Goal: Transaction & Acquisition: Purchase product/service

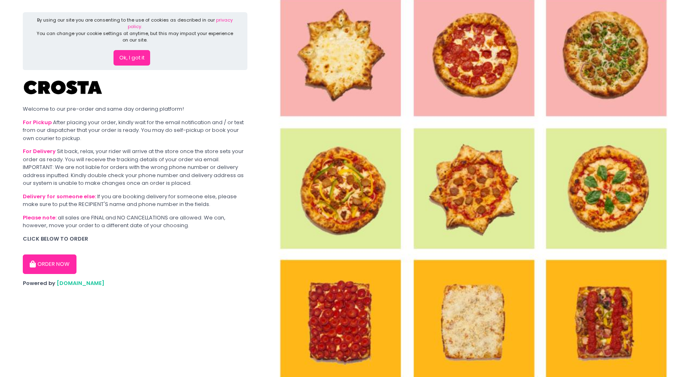
click at [68, 261] on button "ORDER NOW" at bounding box center [50, 264] width 54 height 20
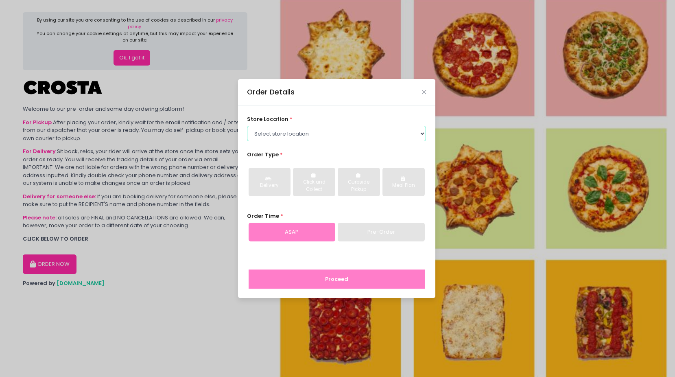
click at [358, 134] on select "Select store location [PERSON_NAME] Pizza - [PERSON_NAME] Pizza - [GEOGRAPHIC_D…" at bounding box center [336, 133] width 179 height 15
select select "5fabb2e53664a8677beaeb89"
click at [247, 126] on select "Select store location [PERSON_NAME] Pizza - [PERSON_NAME] Pizza - [GEOGRAPHIC_D…" at bounding box center [336, 133] width 179 height 15
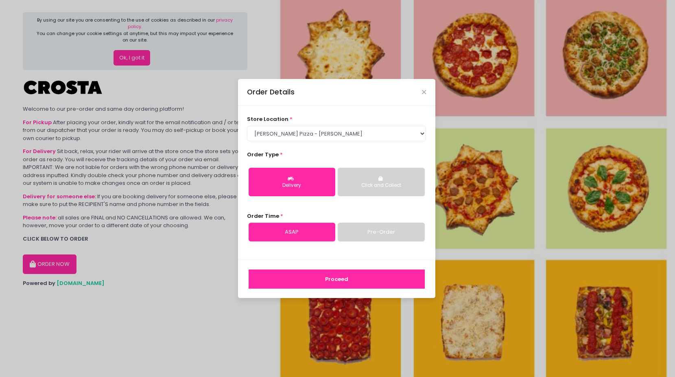
click at [284, 188] on div "Delivery" at bounding box center [291, 185] width 75 height 7
click at [377, 230] on link "Pre-Order" at bounding box center [381, 232] width 87 height 19
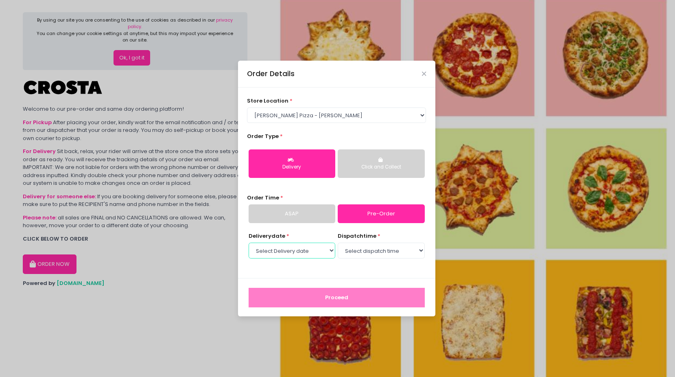
click at [332, 251] on select "Select Delivery date [DATE] [DATE] [DATE] [DATE] [DATE] [DATE]" at bounding box center [292, 250] width 87 height 15
select select "[DATE]"
click at [249, 243] on select "Select Delivery date [DATE] [DATE] [DATE] [DATE] [DATE] [DATE]" at bounding box center [292, 250] width 87 height 15
click at [404, 247] on select "Select dispatch time 12:00 PM - 12:30 PM 12:30 PM - 01:00 PM 01:00 PM - 01:30 P…" at bounding box center [381, 250] width 87 height 15
select select "12:00"
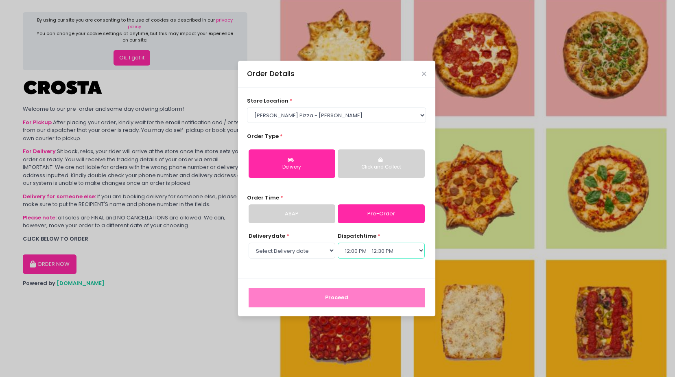
click at [338, 243] on select "Select dispatch time 12:00 PM - 12:30 PM 12:30 PM - 01:00 PM 01:00 PM - 01:30 P…" at bounding box center [381, 250] width 87 height 15
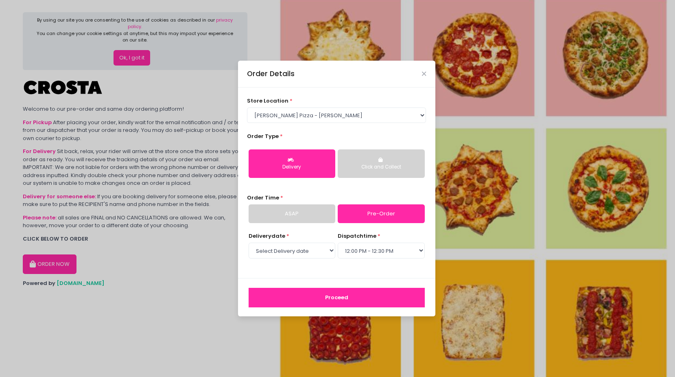
click at [374, 297] on button "Proceed" at bounding box center [337, 298] width 176 height 20
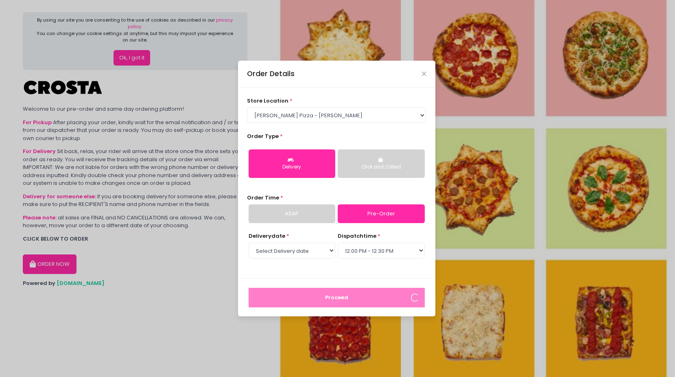
click at [399, 267] on div "Delivery date * Select Delivery date [DATE] [DATE] [DATE] [DATE] [DATE] [DATE] …" at bounding box center [336, 250] width 179 height 37
click at [304, 210] on link "ASAP" at bounding box center [292, 213] width 87 height 19
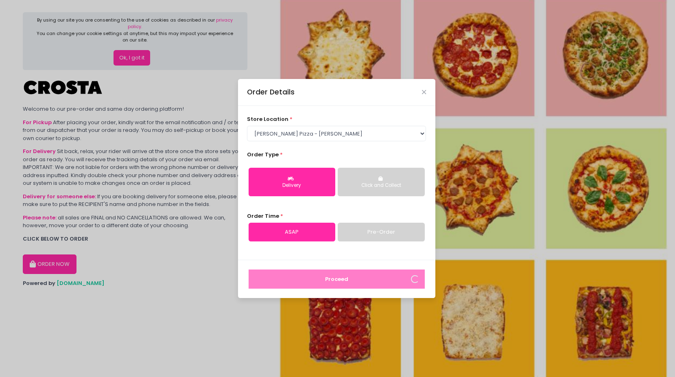
click at [362, 230] on link "Pre-Order" at bounding box center [381, 232] width 87 height 19
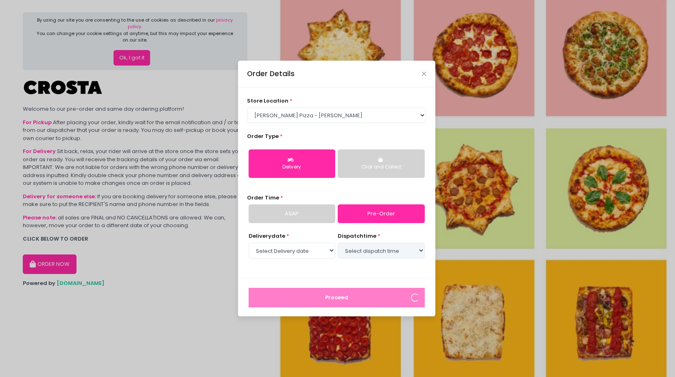
select select "[DATE]"
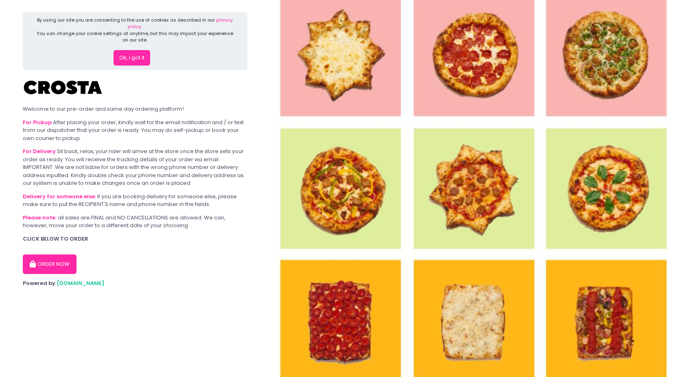
click at [65, 260] on button "ORDER NOW" at bounding box center [50, 264] width 54 height 20
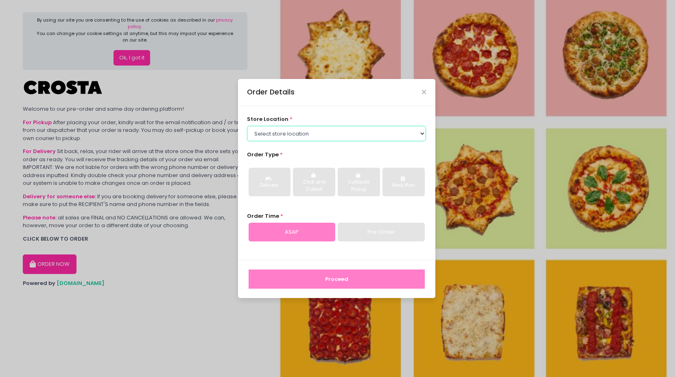
click at [343, 133] on select "Select store location [PERSON_NAME] Pizza - [PERSON_NAME] Pizza - [GEOGRAPHIC_D…" at bounding box center [336, 133] width 179 height 15
select select "5fabb2e53664a8677beaeb89"
click at [247, 126] on select "Select store location [PERSON_NAME] Pizza - [PERSON_NAME] Pizza - [GEOGRAPHIC_D…" at bounding box center [336, 133] width 179 height 15
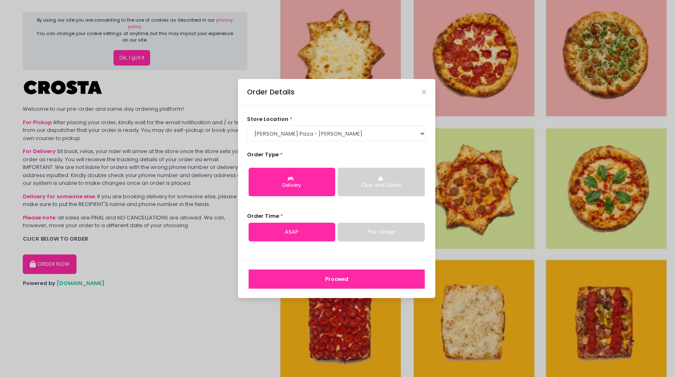
click at [381, 238] on link "Pre-Order" at bounding box center [381, 232] width 87 height 19
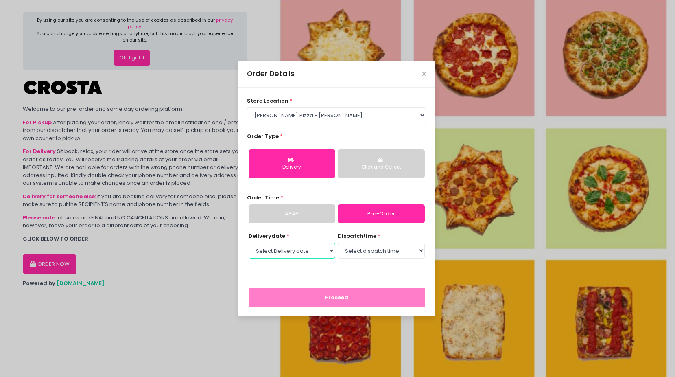
click at [317, 248] on select "Select Delivery date [DATE] [DATE] [DATE] [DATE] [DATE] [DATE]" at bounding box center [292, 250] width 87 height 15
select select "[DATE]"
click at [249, 243] on select "Select Delivery date [DATE] [DATE] [DATE] [DATE] [DATE] [DATE]" at bounding box center [292, 250] width 87 height 15
click at [407, 257] on select "Select dispatch time 12:00 PM - 12:30 PM 12:30 PM - 01:00 PM 01:00 PM - 01:30 P…" at bounding box center [381, 250] width 87 height 15
select select "12:00"
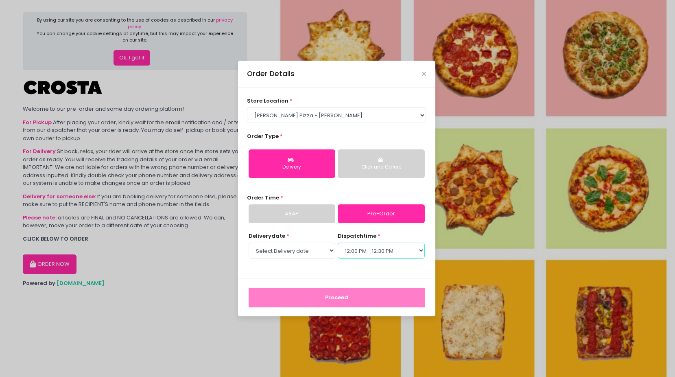
click at [338, 243] on select "Select dispatch time 12:00 PM - 12:30 PM 12:30 PM - 01:00 PM 01:00 PM - 01:30 P…" at bounding box center [381, 250] width 87 height 15
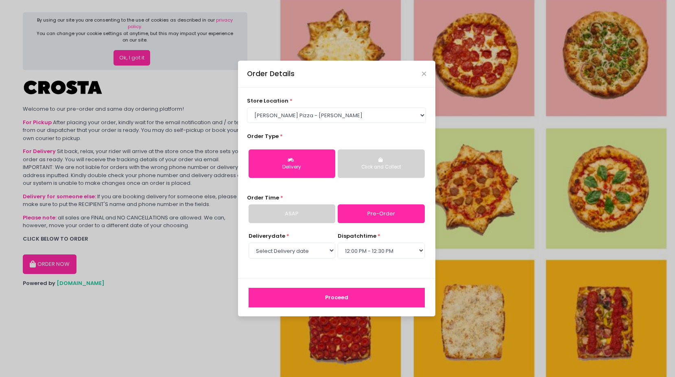
click at [361, 296] on button "Proceed" at bounding box center [337, 298] width 176 height 20
